Goal: Information Seeking & Learning: Check status

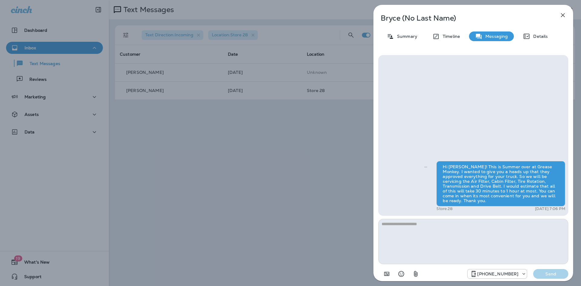
click at [561, 13] on icon "button" at bounding box center [562, 15] width 7 height 7
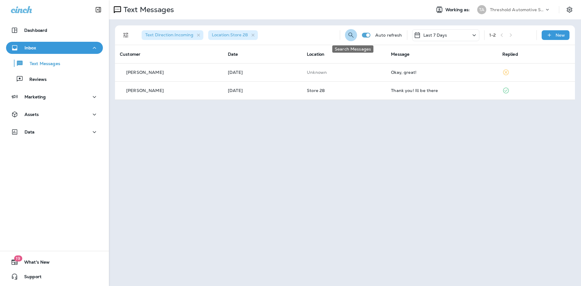
click at [351, 32] on icon "Search Messages" at bounding box center [350, 34] width 7 height 7
click at [317, 37] on input "text" at bounding box center [324, 35] width 54 height 16
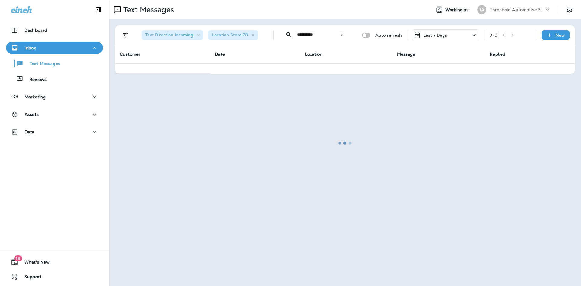
type input "**********"
click at [200, 35] on div at bounding box center [345, 143] width 471 height 285
click at [199, 35] on div at bounding box center [345, 143] width 471 height 285
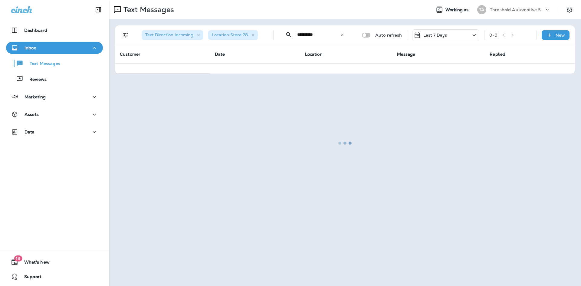
click at [199, 35] on div at bounding box center [345, 143] width 471 height 285
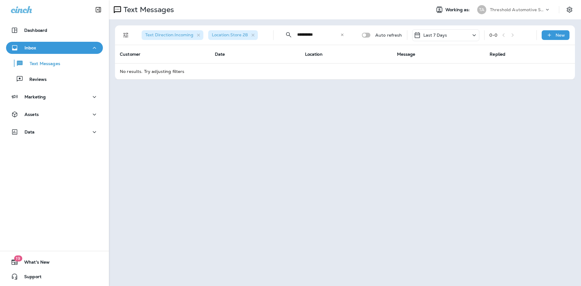
click at [343, 37] on div "​" at bounding box center [342, 35] width 4 height 6
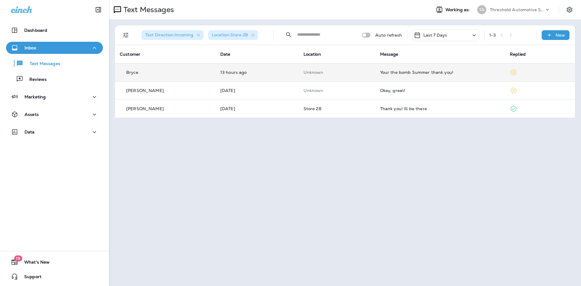
click at [288, 77] on td "13 hours ago" at bounding box center [256, 72] width 83 height 18
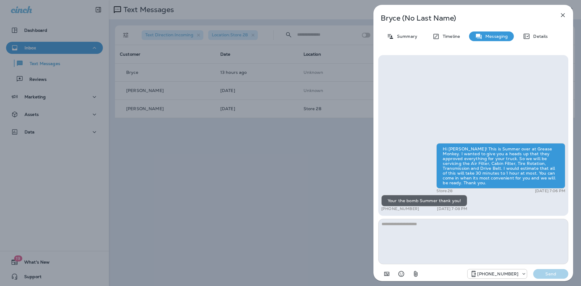
click at [561, 10] on button "button" at bounding box center [563, 15] width 12 height 12
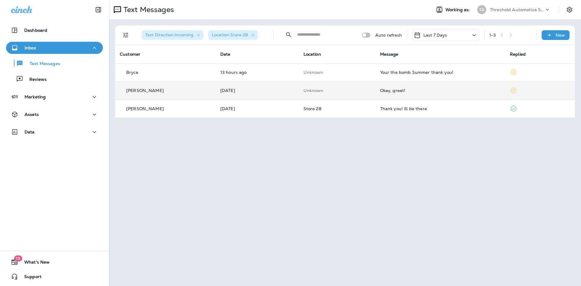
click at [425, 96] on td "Okay, great!" at bounding box center [440, 90] width 130 height 18
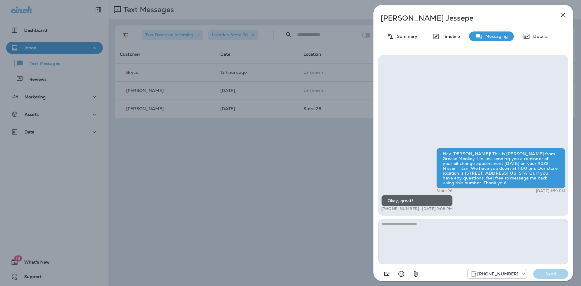
click at [564, 14] on icon "button" at bounding box center [563, 15] width 4 height 4
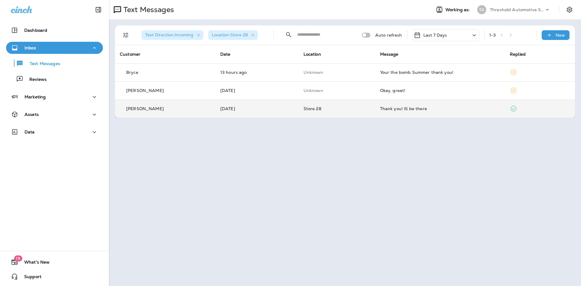
click at [402, 112] on td "Thank you! Ill be there" at bounding box center [440, 109] width 130 height 18
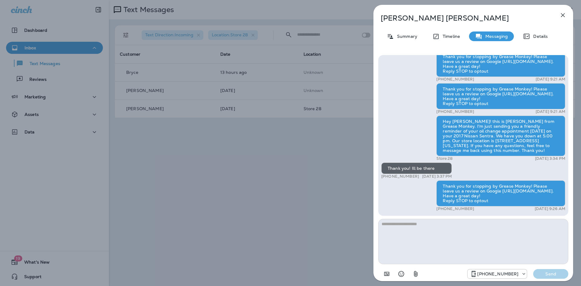
click at [560, 15] on icon "button" at bounding box center [562, 15] width 7 height 7
